Goal: Task Accomplishment & Management: Manage account settings

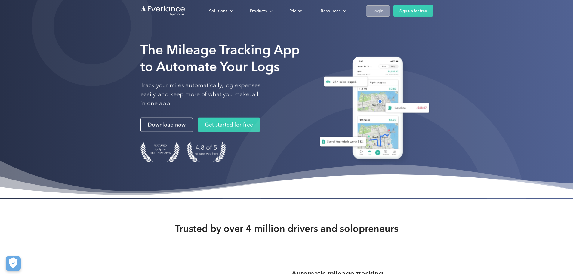
click at [390, 8] on link "Login" at bounding box center [378, 10] width 24 height 11
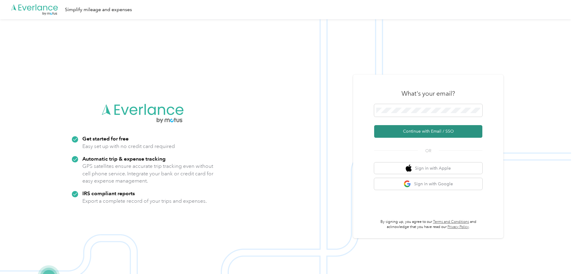
click at [427, 132] on button "Continue with Email / SSO" at bounding box center [428, 131] width 108 height 13
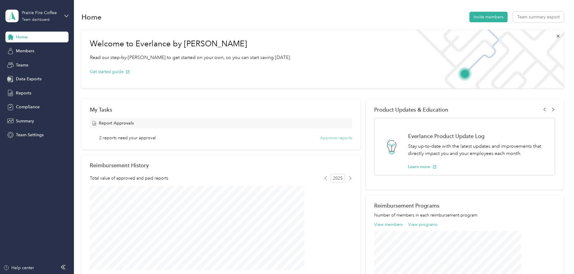
click at [322, 137] on button "Approve reports" at bounding box center [336, 138] width 32 height 6
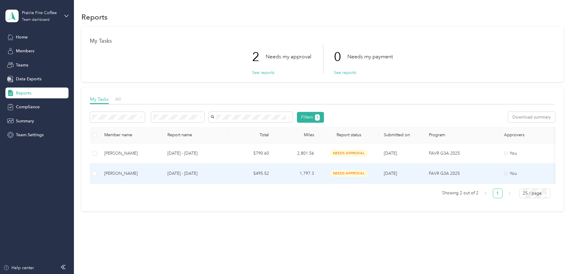
click at [147, 173] on div "Corey Losey" at bounding box center [131, 173] width 54 height 7
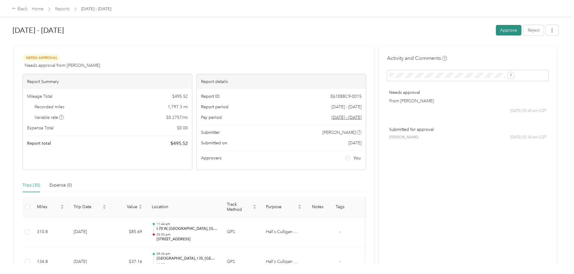
click at [496, 29] on button "Approve" at bounding box center [509, 30] width 26 height 11
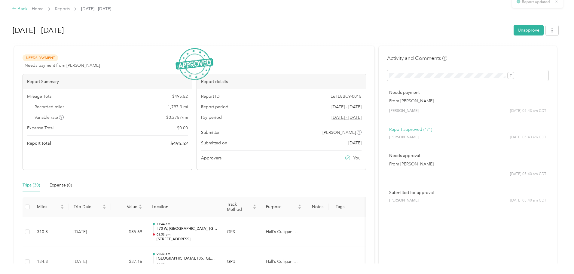
click at [28, 6] on div "Back" at bounding box center [20, 8] width 16 height 7
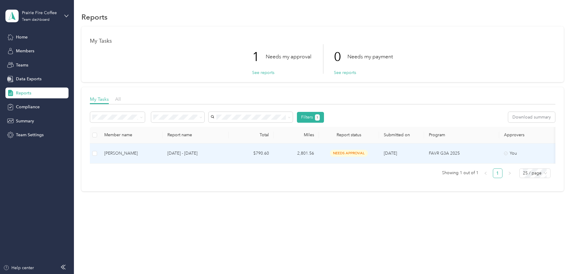
click at [158, 155] on div "Willard Gettle" at bounding box center [131, 153] width 54 height 7
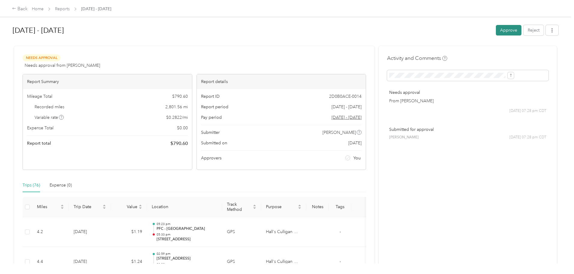
click at [496, 29] on button "Approve" at bounding box center [509, 30] width 26 height 11
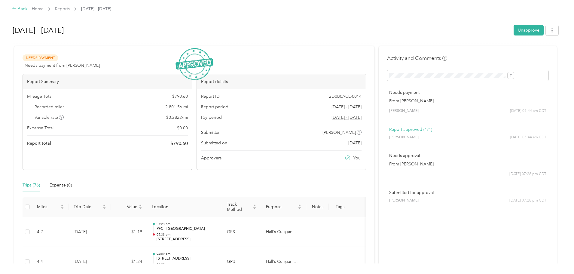
click at [28, 9] on div "Back" at bounding box center [20, 8] width 16 height 7
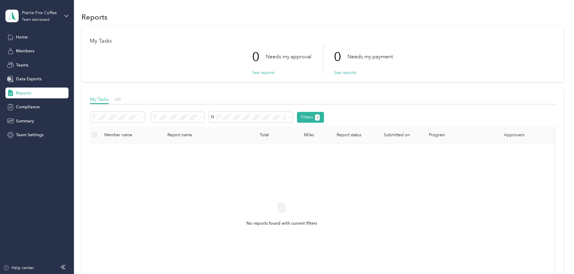
click at [63, 13] on div "Prairie Fire Coffee Team dashboard" at bounding box center [36, 15] width 63 height 21
click at [38, 62] on div "Personal dashboard" at bounding box center [30, 63] width 38 height 6
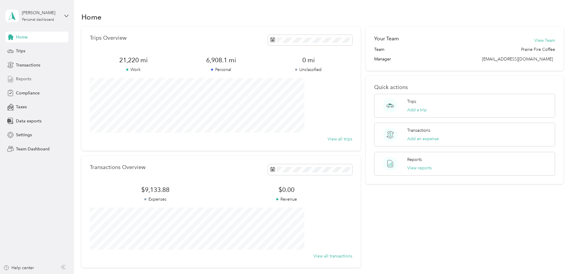
click at [26, 77] on span "Reports" at bounding box center [23, 79] width 15 height 6
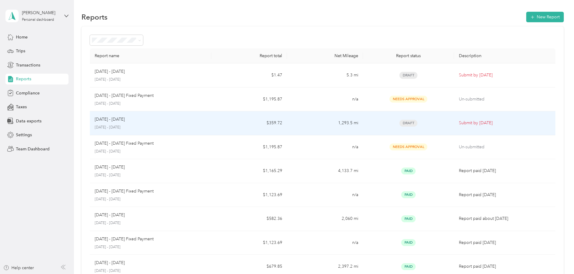
click at [125, 117] on p "Sep 1 - 30, 2025" at bounding box center [110, 119] width 30 height 7
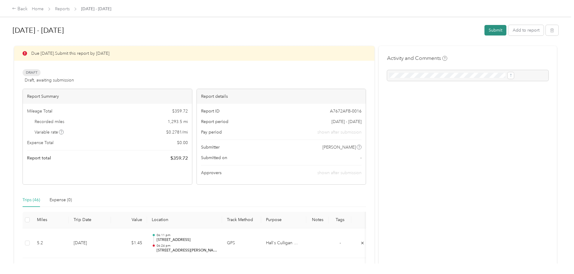
click at [485, 30] on button "Submit" at bounding box center [496, 30] width 22 height 11
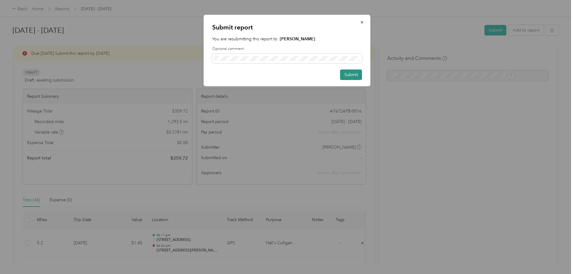
click at [350, 75] on button "Submit" at bounding box center [351, 74] width 22 height 11
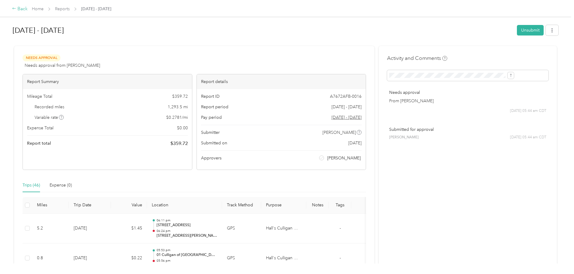
click at [28, 9] on div "Back" at bounding box center [20, 8] width 16 height 7
